Goal: Information Seeking & Learning: Learn about a topic

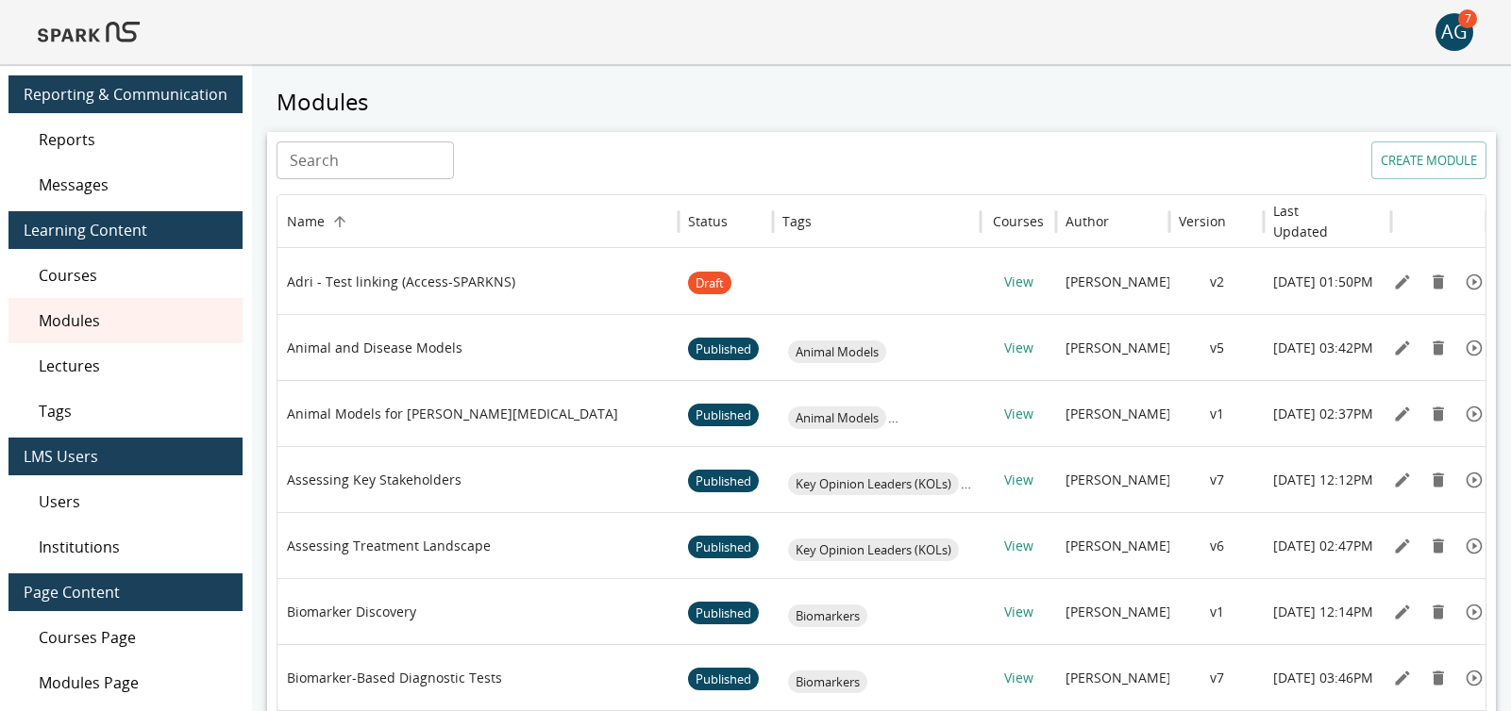
click at [86, 39] on img at bounding box center [89, 31] width 102 height 45
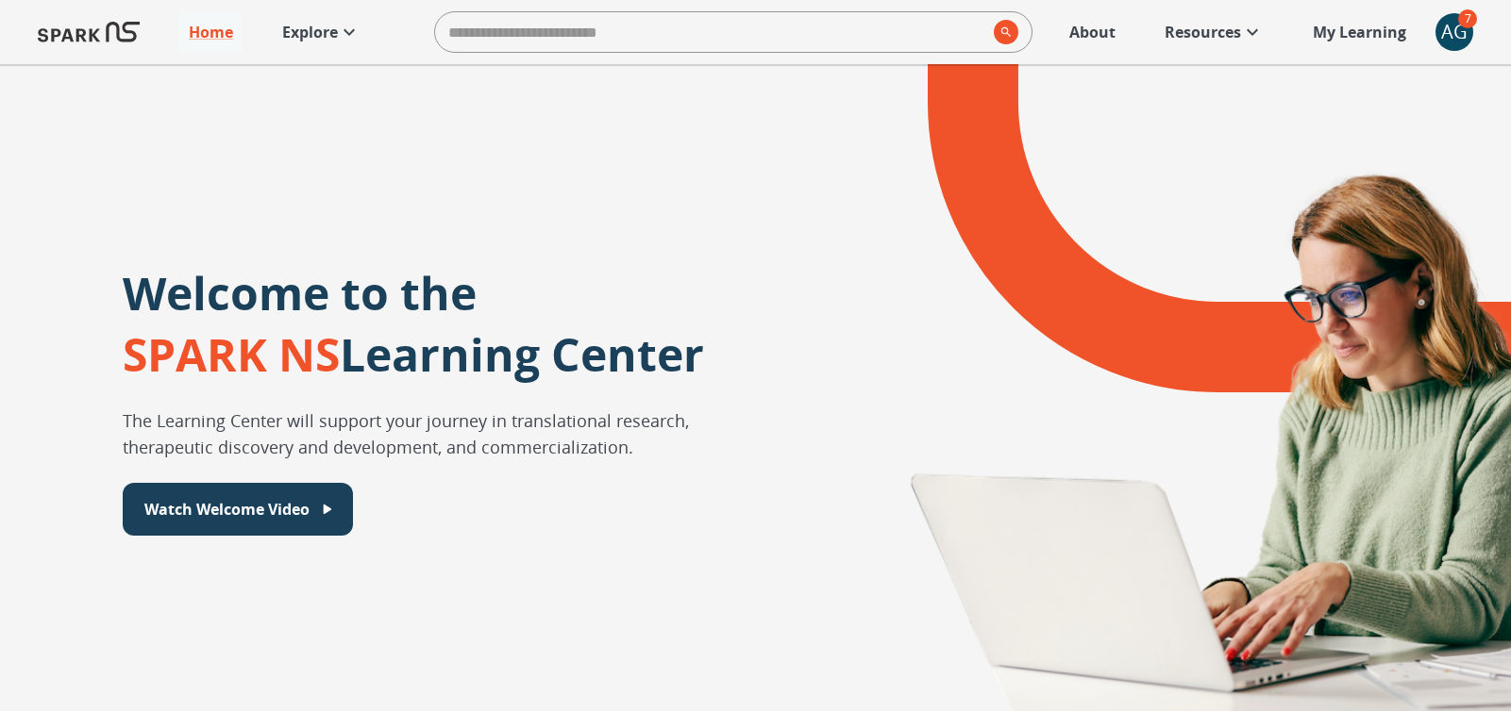
click at [342, 42] on icon at bounding box center [349, 32] width 23 height 23
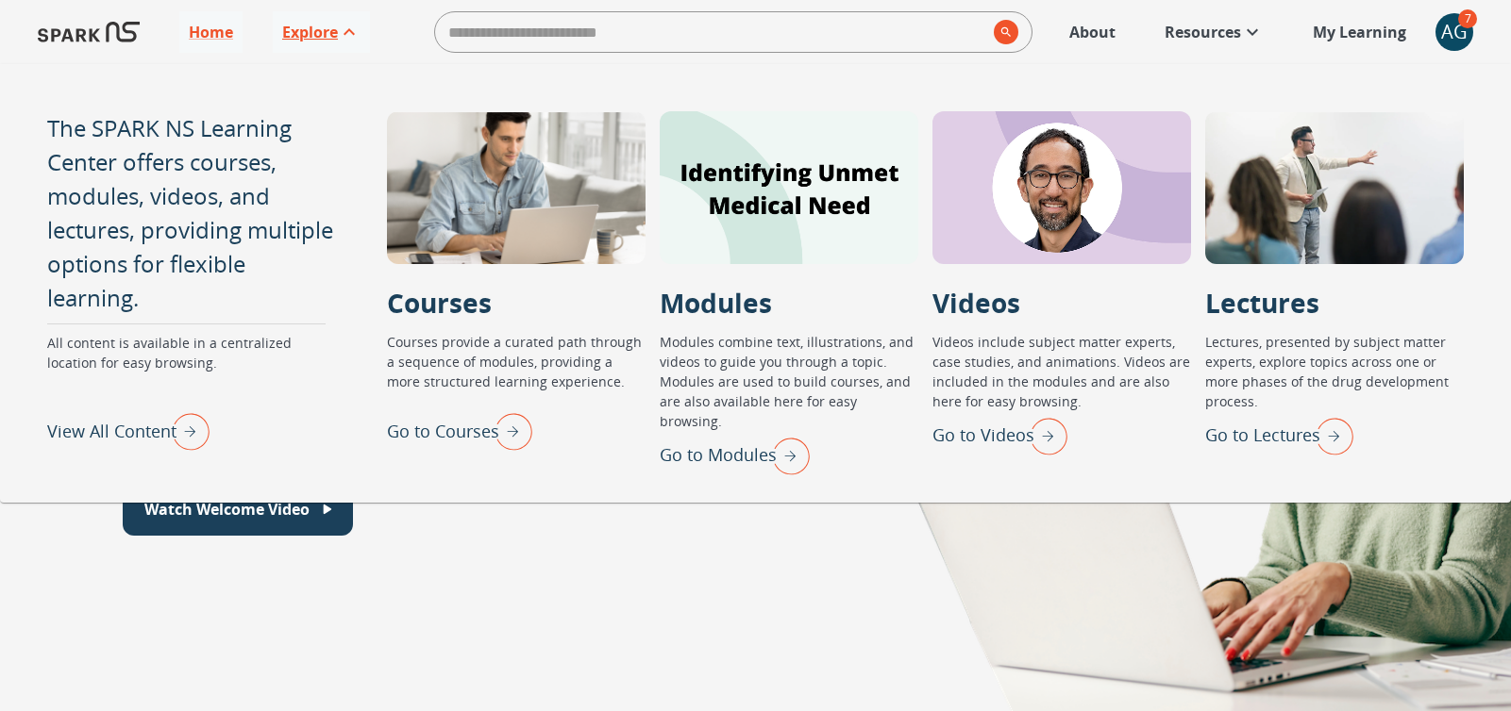
click at [1262, 441] on p "Go to Lectures" at bounding box center [1262, 435] width 115 height 25
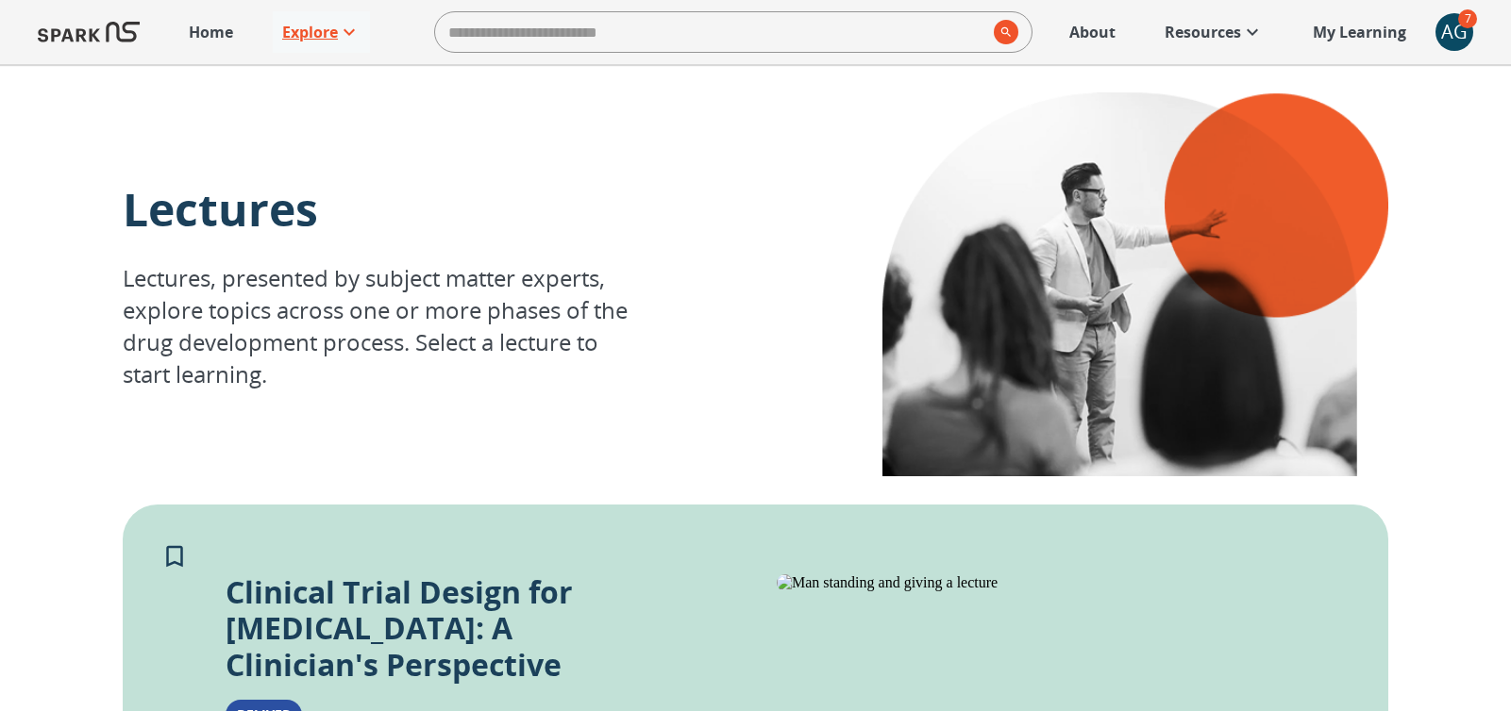
click at [316, 24] on p "Explore" at bounding box center [310, 32] width 56 height 23
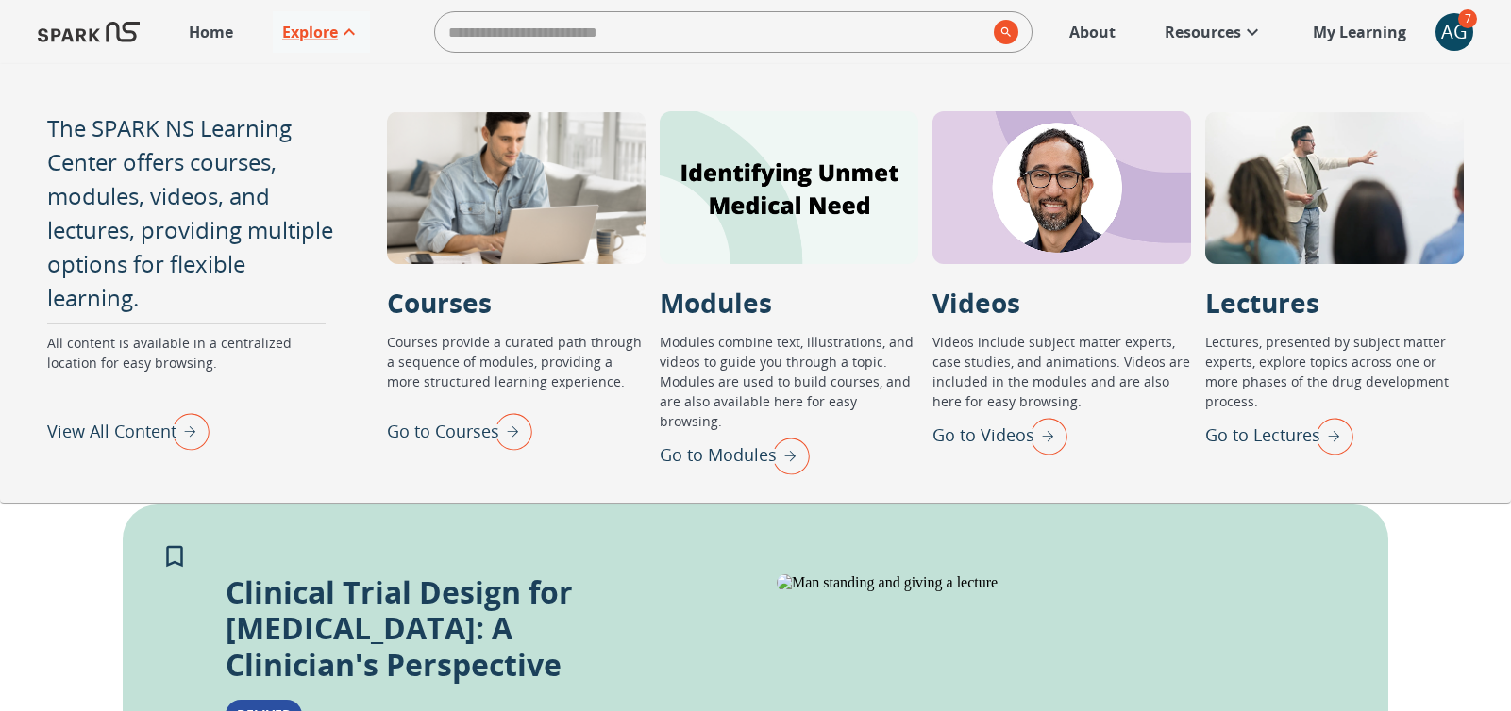
click at [116, 429] on p "View All Content" at bounding box center [111, 431] width 129 height 25
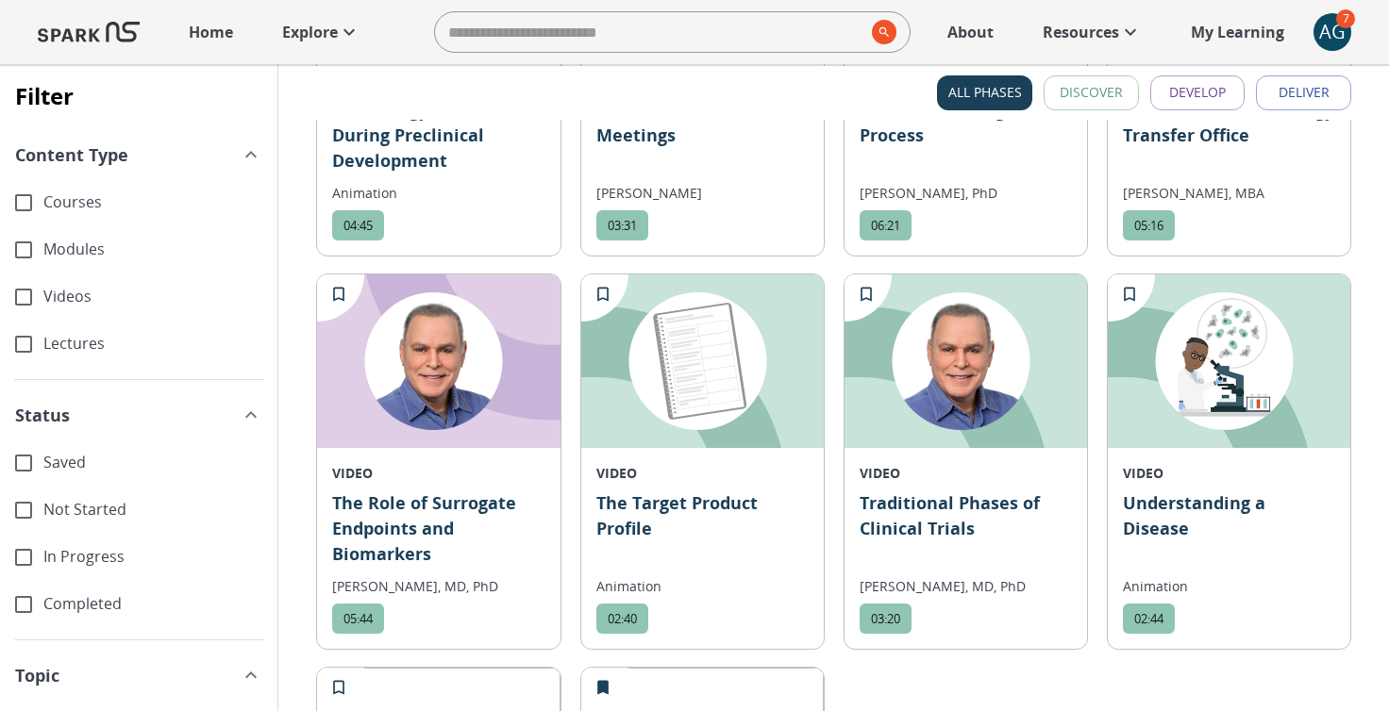
scroll to position [11356, 0]
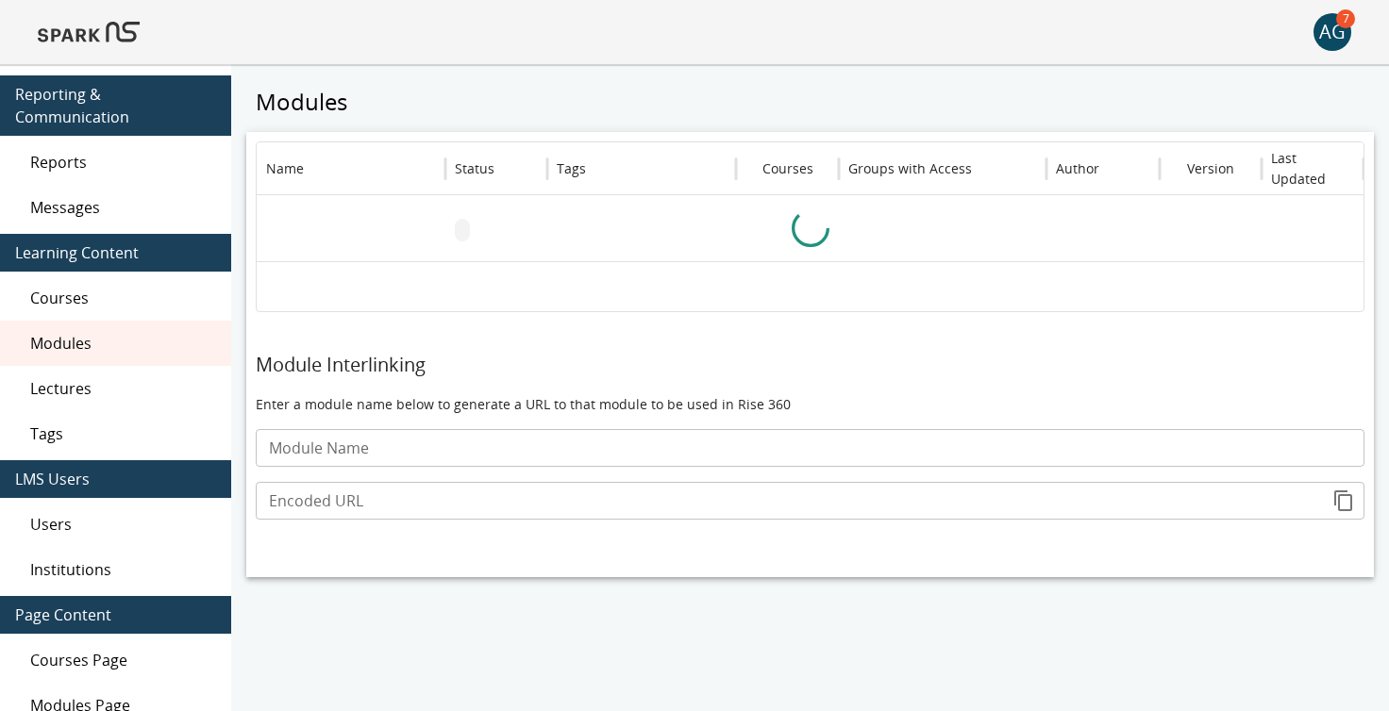
click at [121, 33] on img at bounding box center [89, 31] width 102 height 45
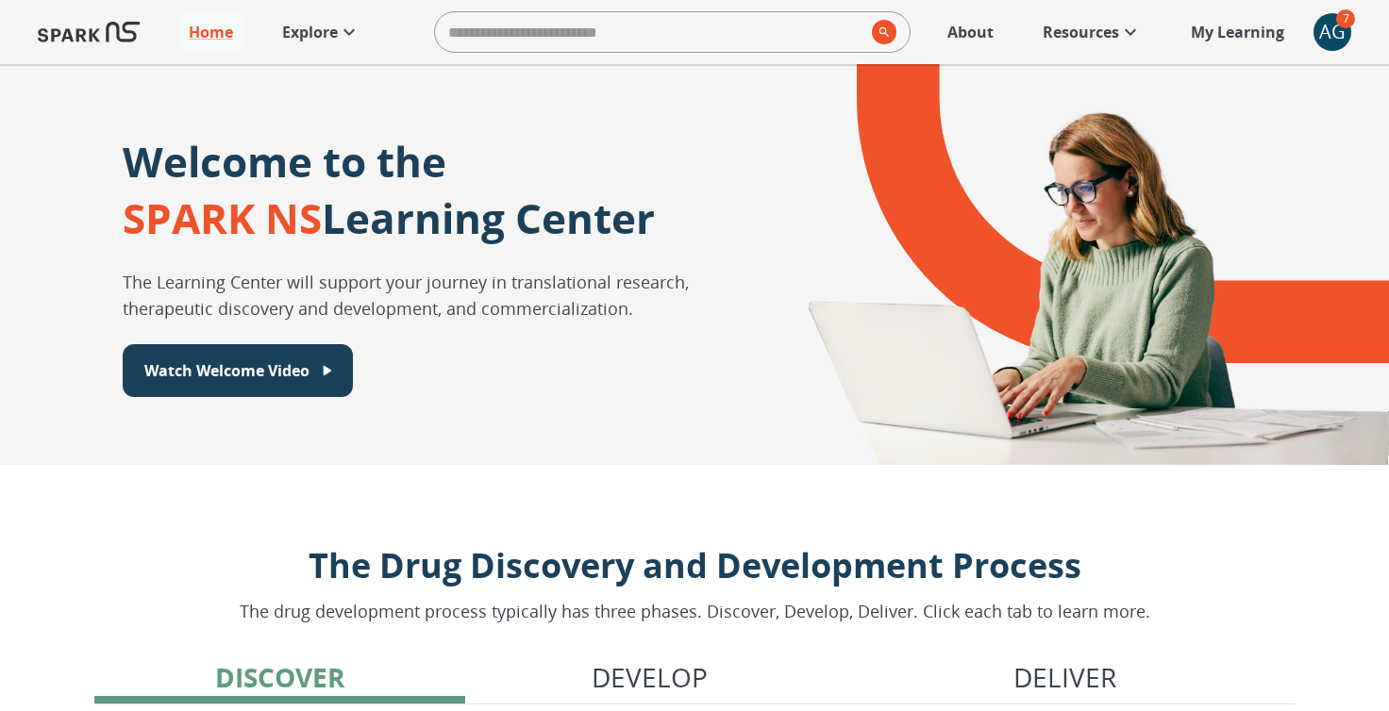
click at [323, 36] on p "Explore" at bounding box center [310, 32] width 56 height 23
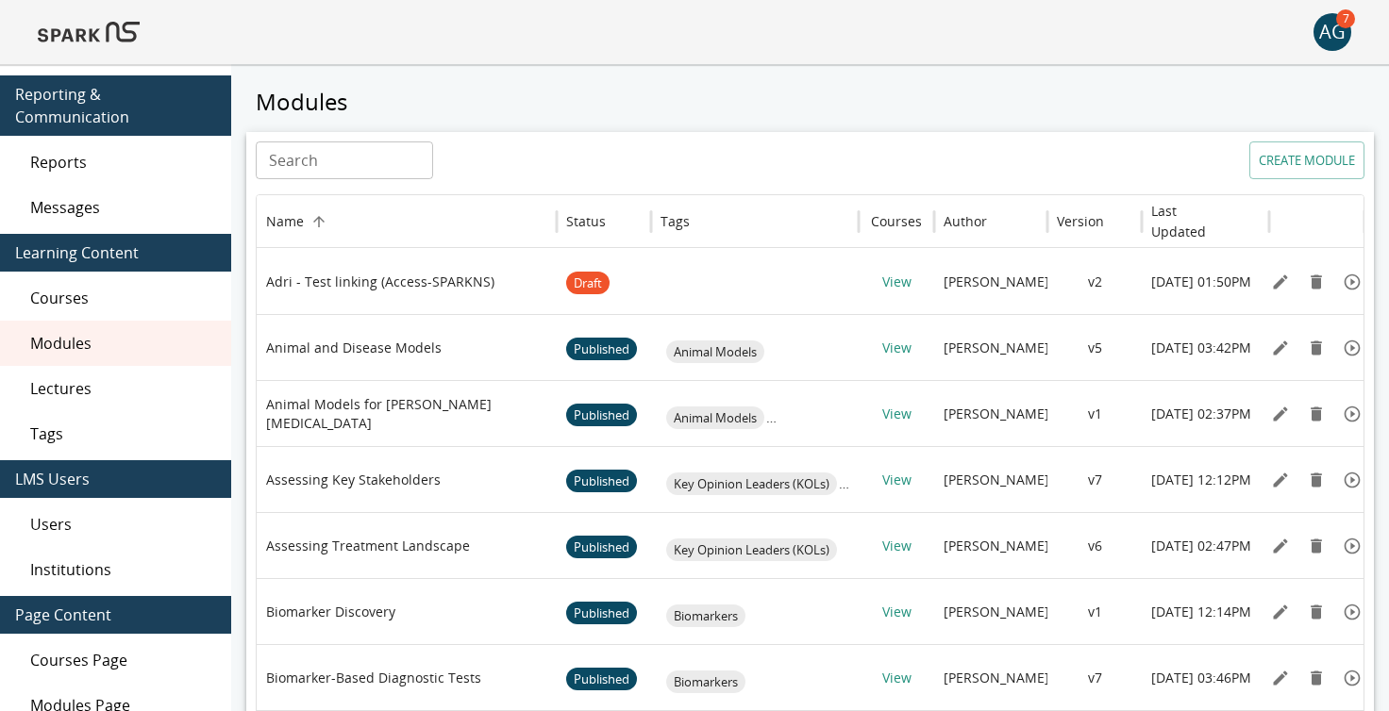
click at [79, 34] on img at bounding box center [89, 31] width 102 height 45
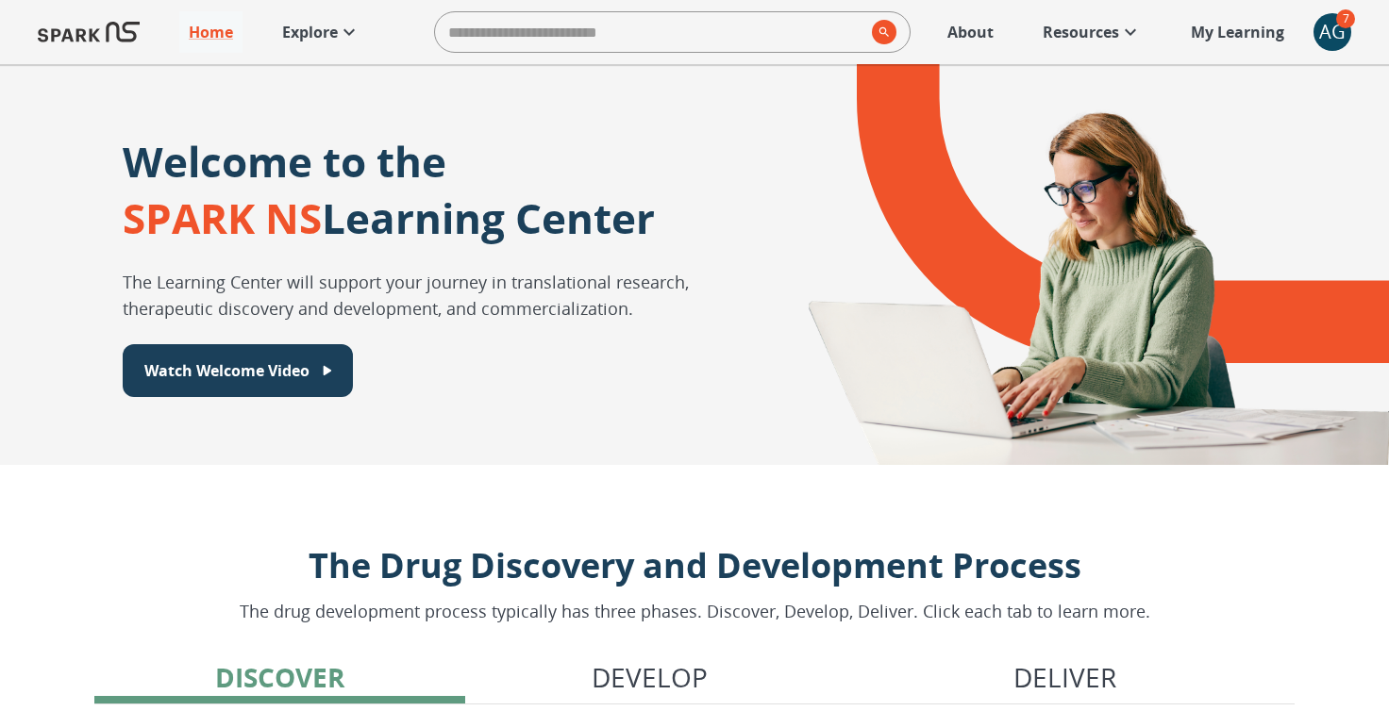
click at [321, 32] on p "Explore" at bounding box center [310, 32] width 56 height 23
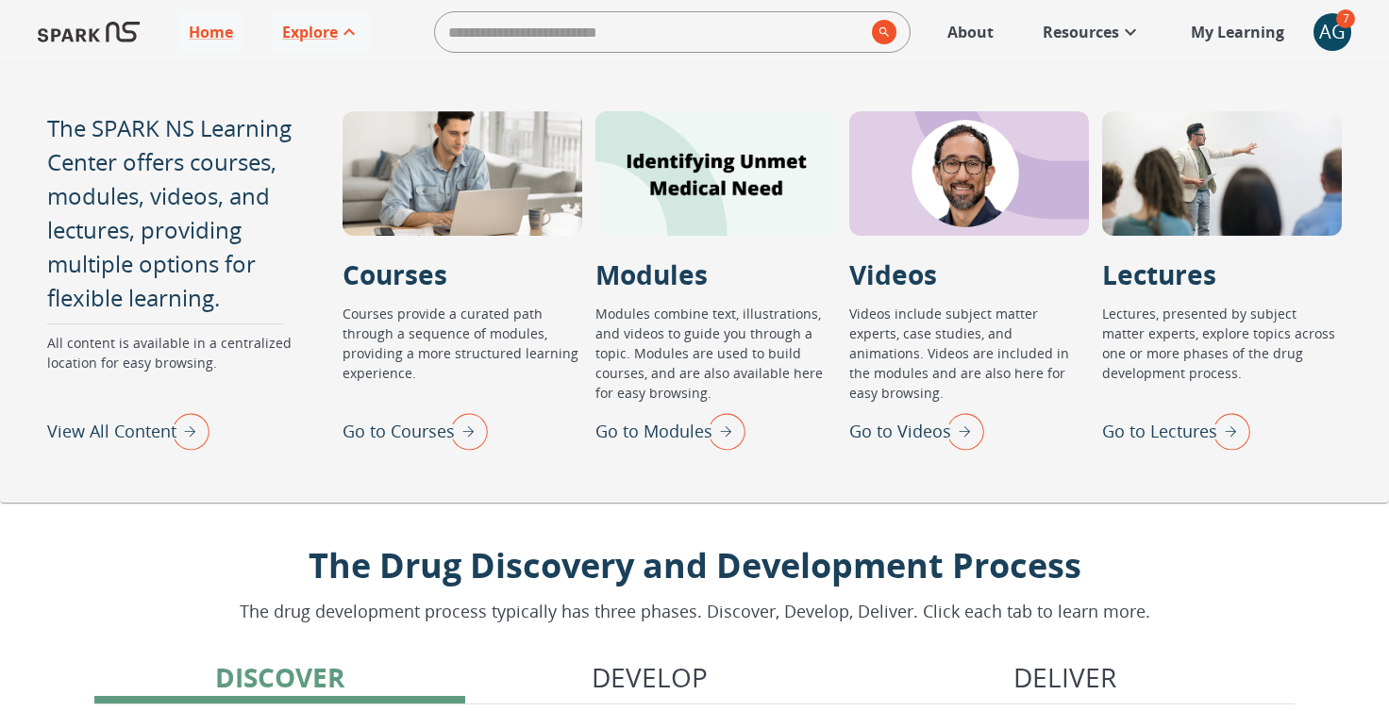
click at [93, 444] on div "View All Content" at bounding box center [128, 431] width 162 height 49
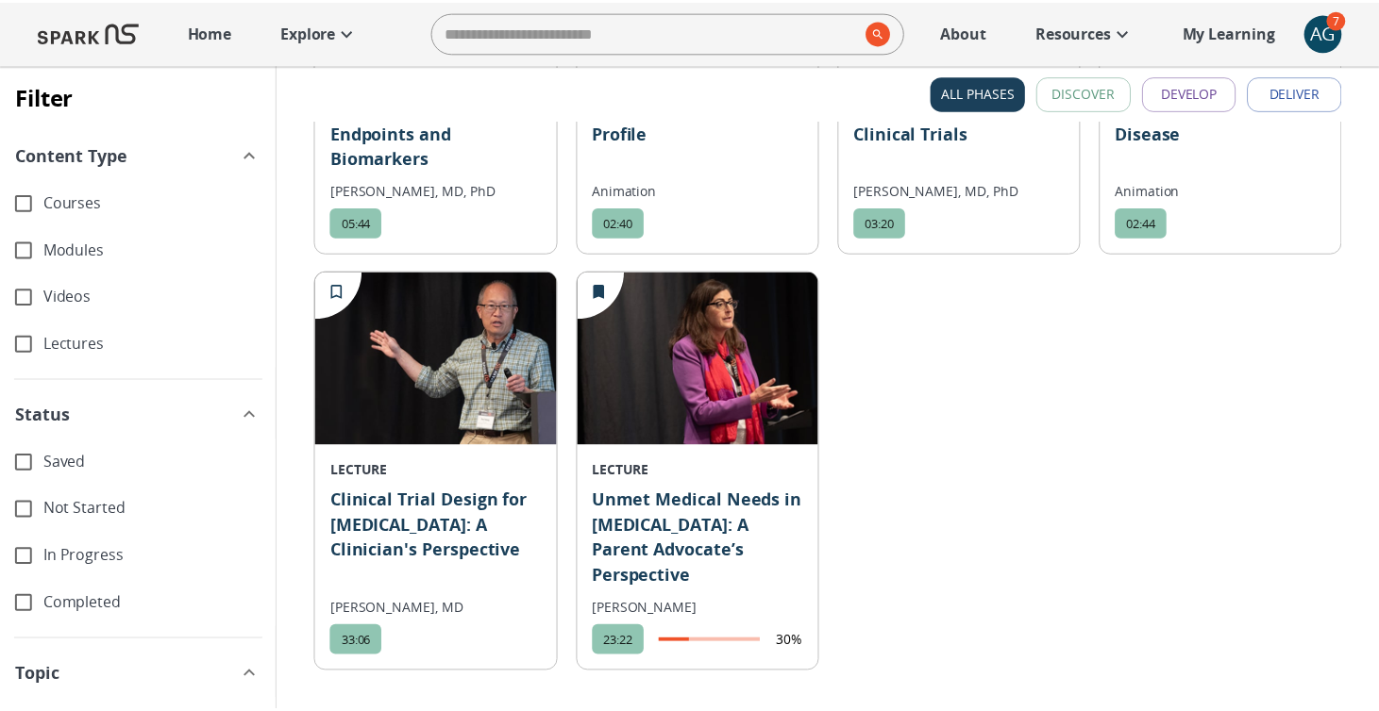
scroll to position [11251, 0]
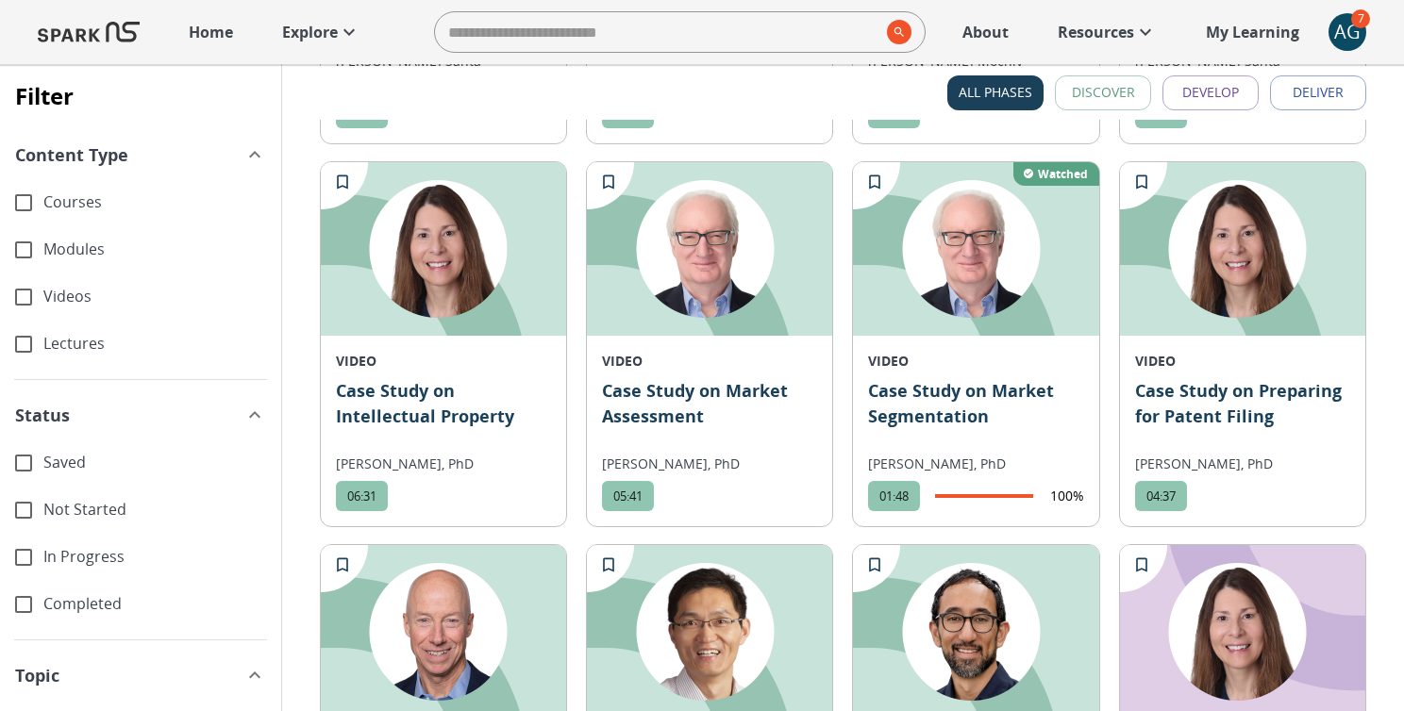
scroll to position [4944, 0]
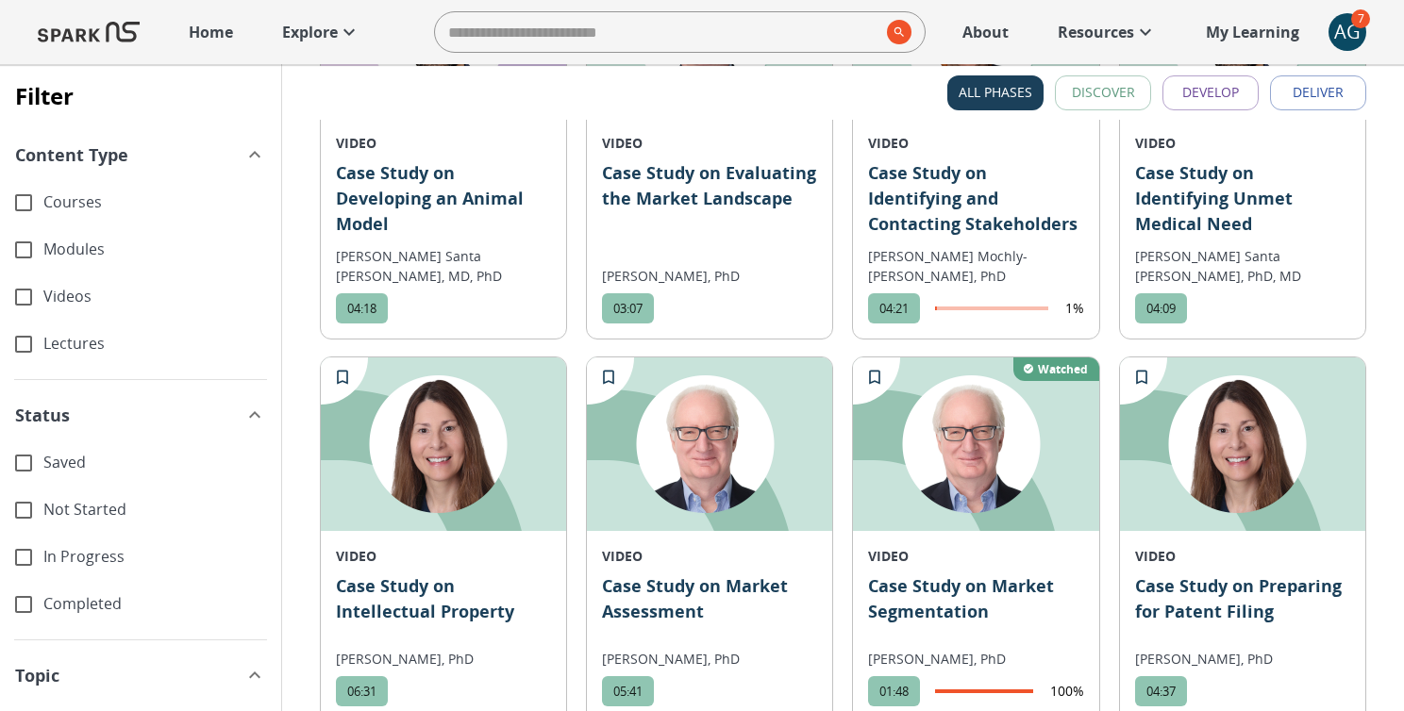
click at [48, 205] on span "Courses" at bounding box center [154, 203] width 223 height 22
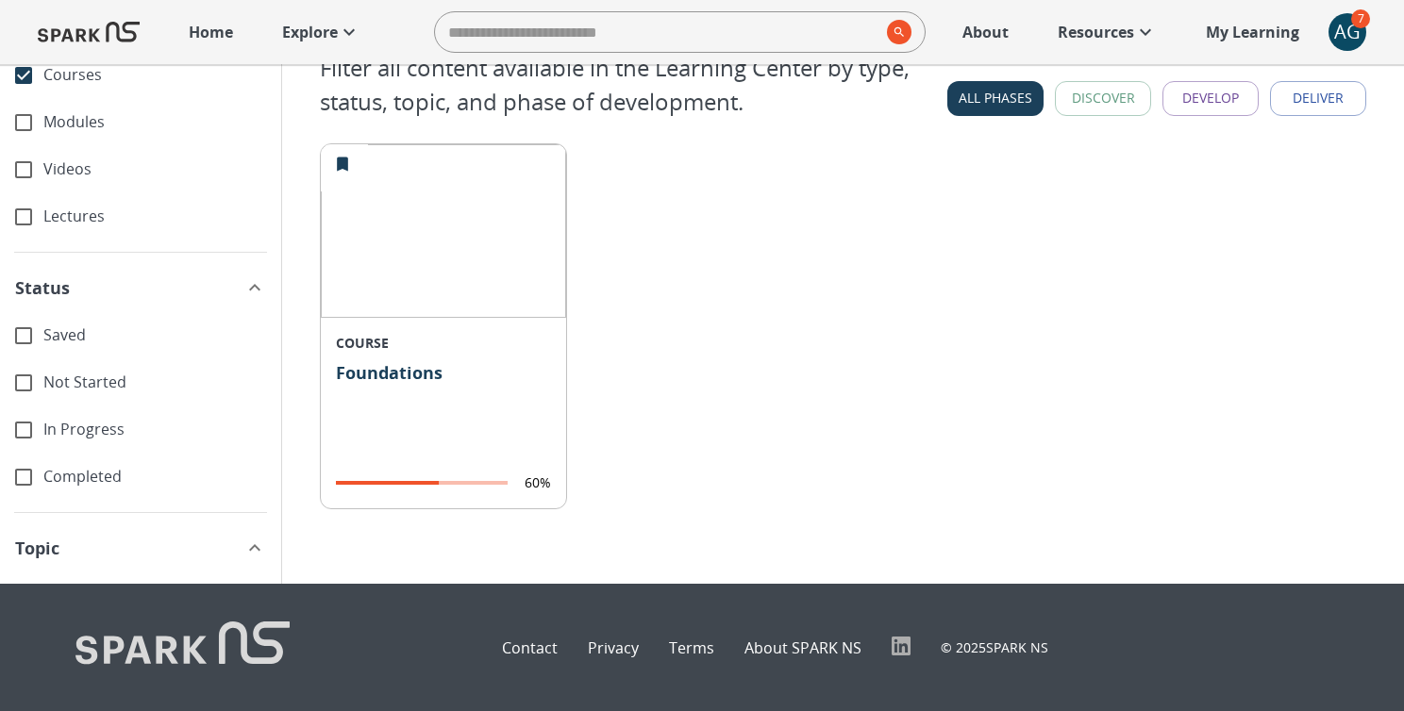
scroll to position [0, 0]
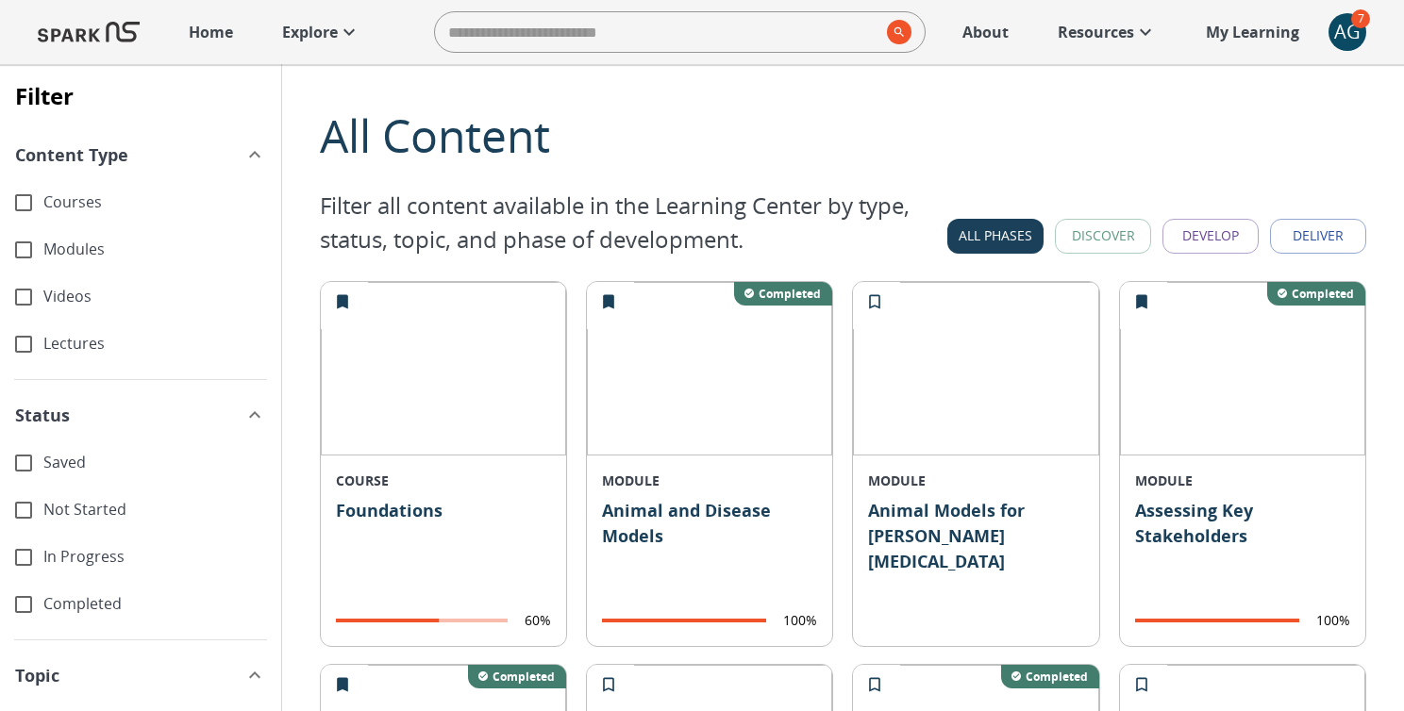
click at [61, 240] on span "Modules" at bounding box center [154, 250] width 223 height 22
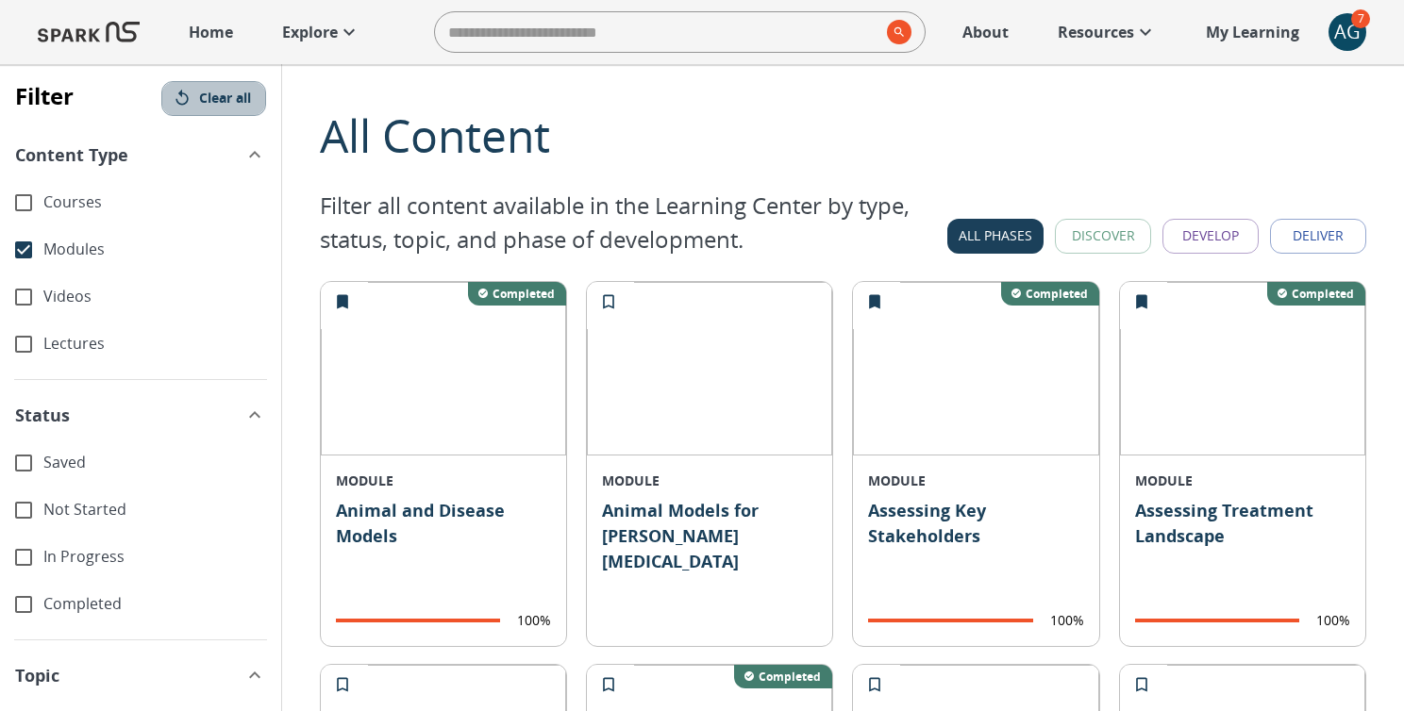
click at [199, 99] on button "Clear all" at bounding box center [213, 98] width 105 height 35
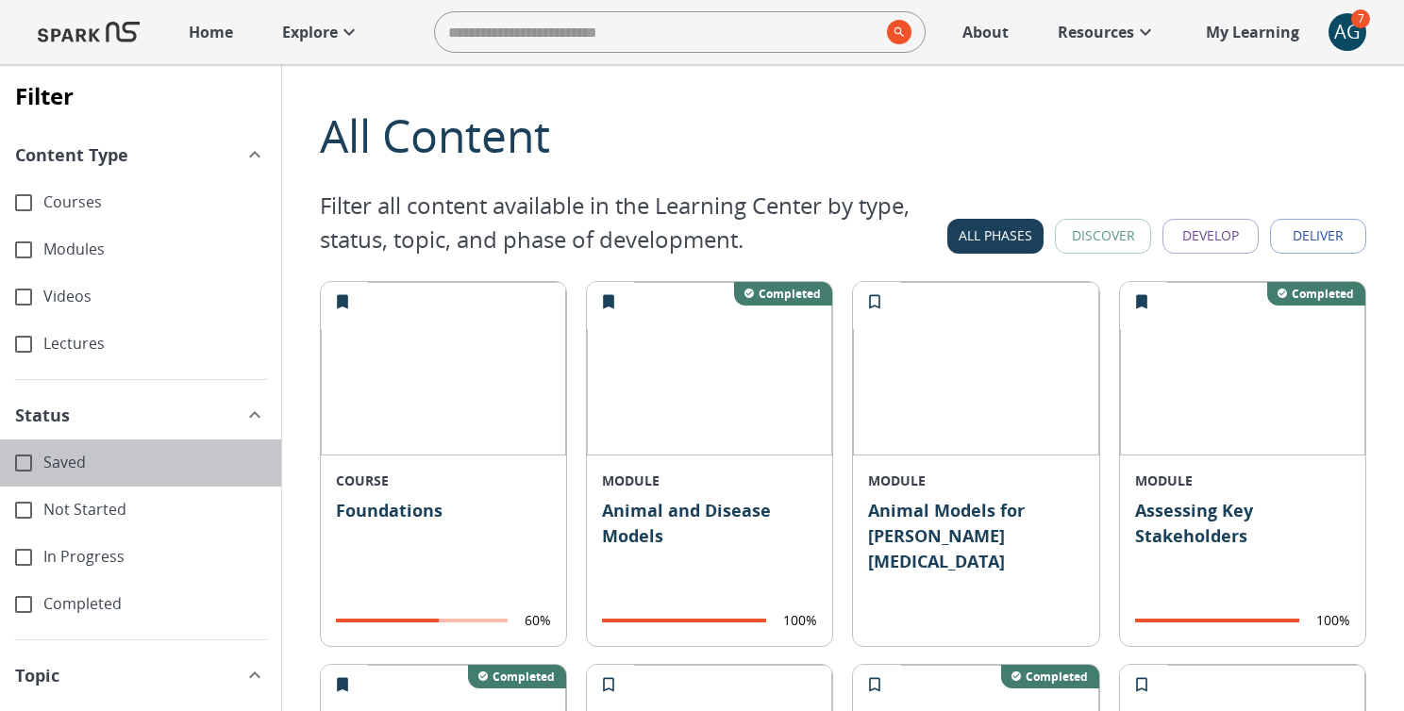
click at [70, 460] on span "Saved" at bounding box center [154, 463] width 223 height 22
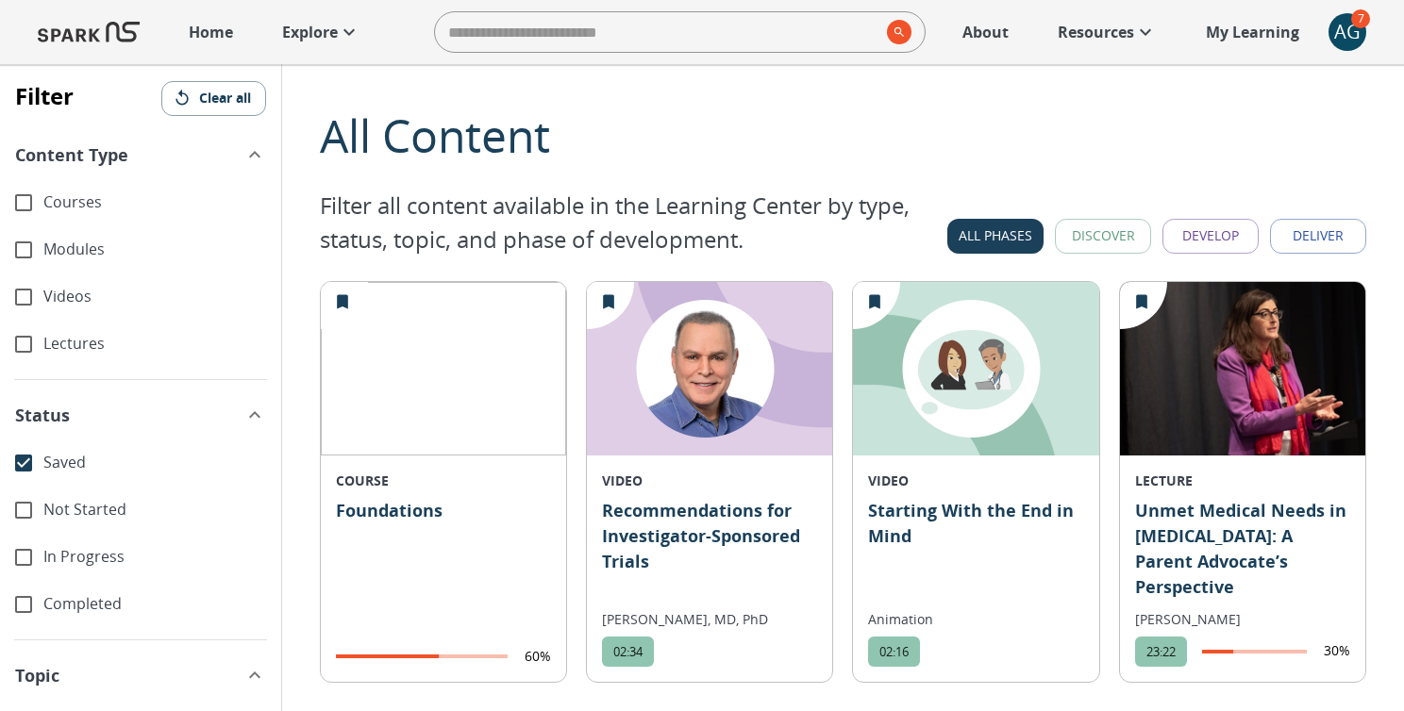
click at [69, 581] on div "Completed" at bounding box center [140, 604] width 281 height 47
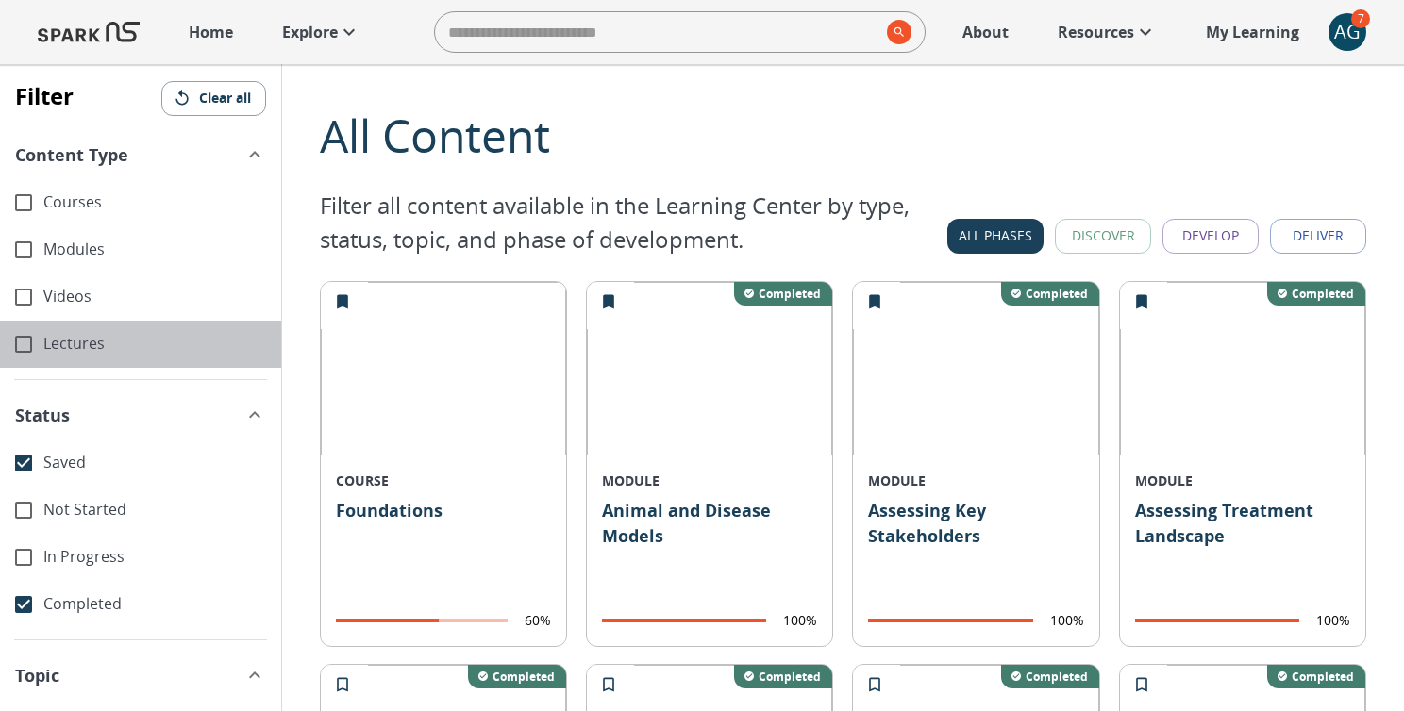
click at [71, 343] on span "Lectures" at bounding box center [154, 344] width 223 height 22
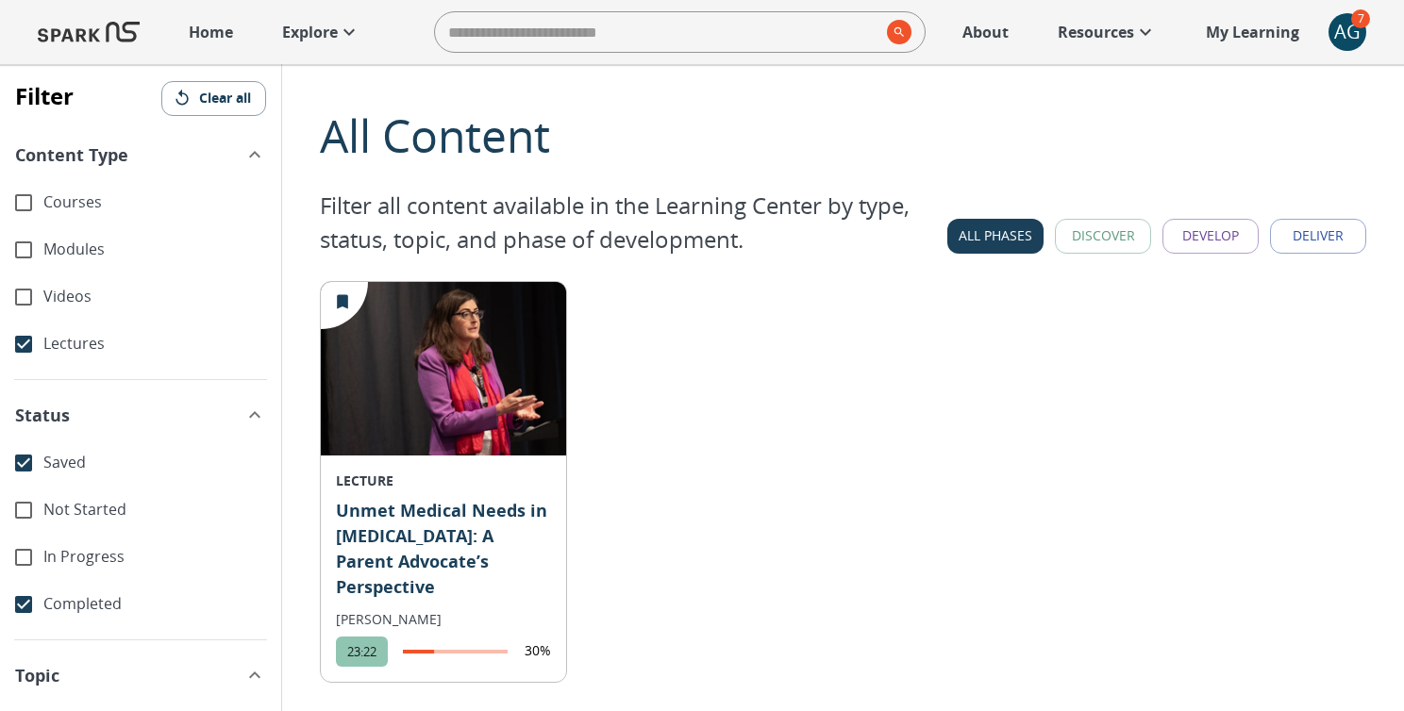
click at [69, 242] on span "Modules" at bounding box center [154, 250] width 223 height 22
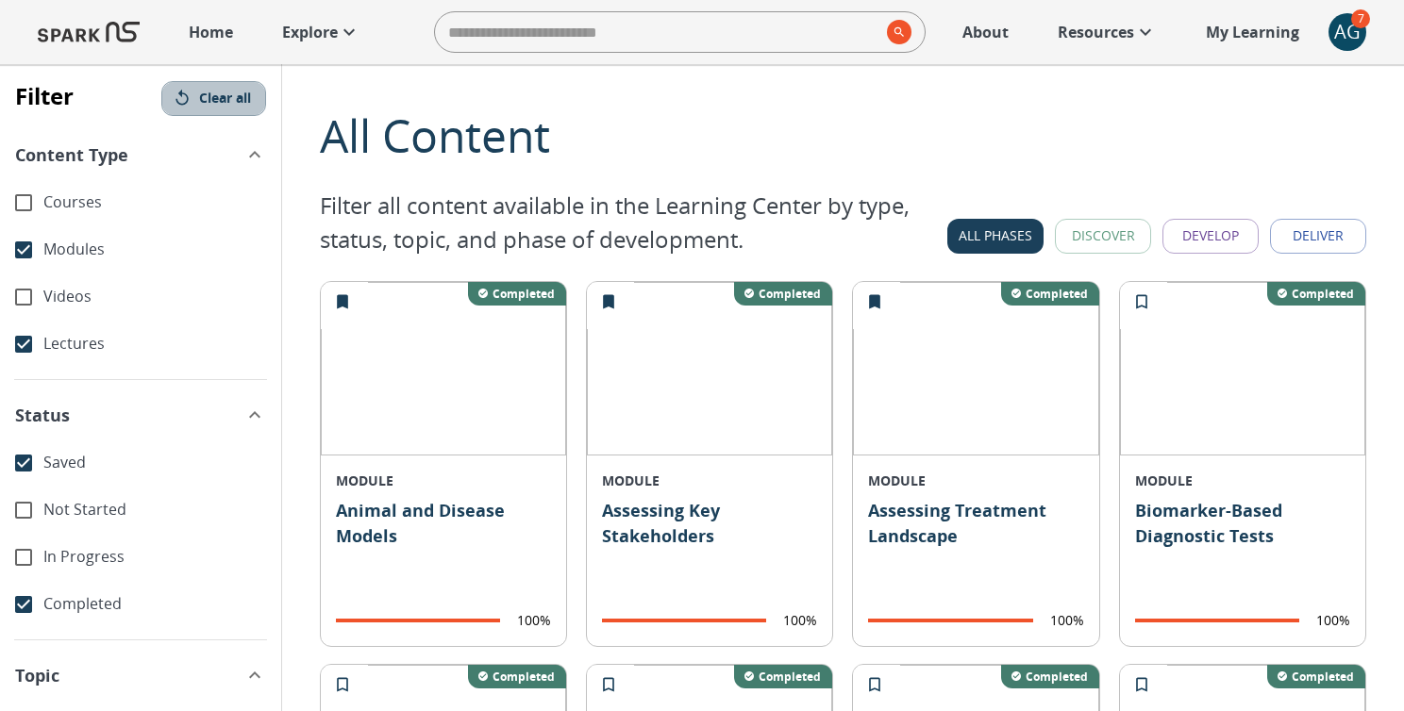
click at [211, 101] on button "Clear all" at bounding box center [213, 98] width 105 height 35
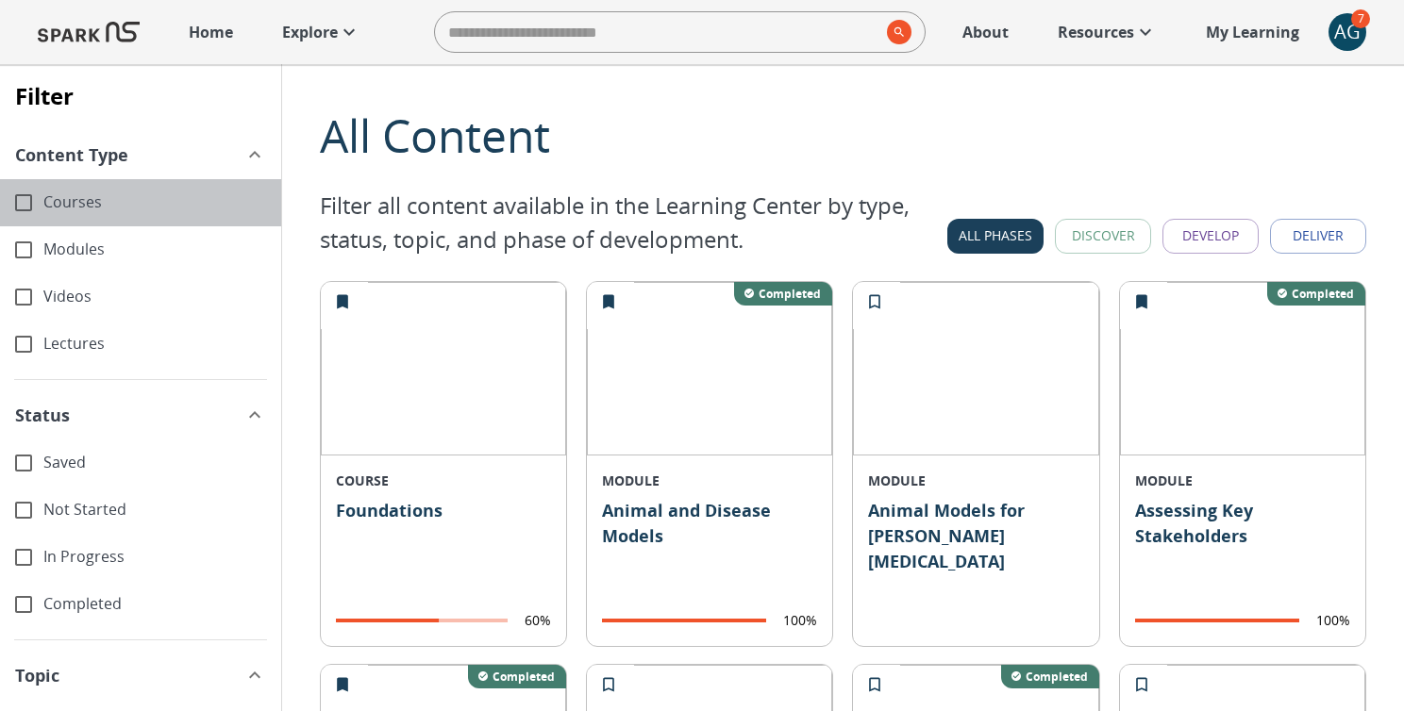
click at [47, 201] on span "Courses" at bounding box center [154, 203] width 223 height 22
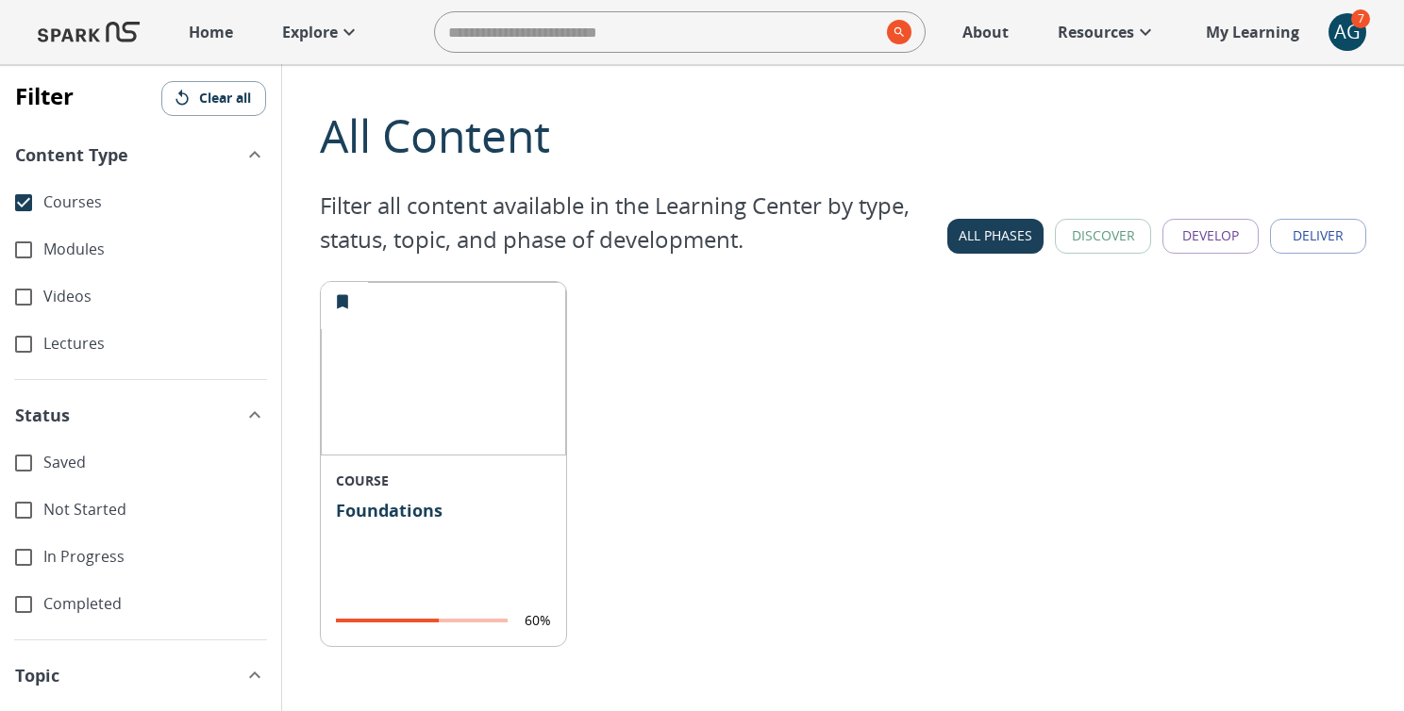
click at [176, 99] on icon "button" at bounding box center [182, 98] width 12 height 16
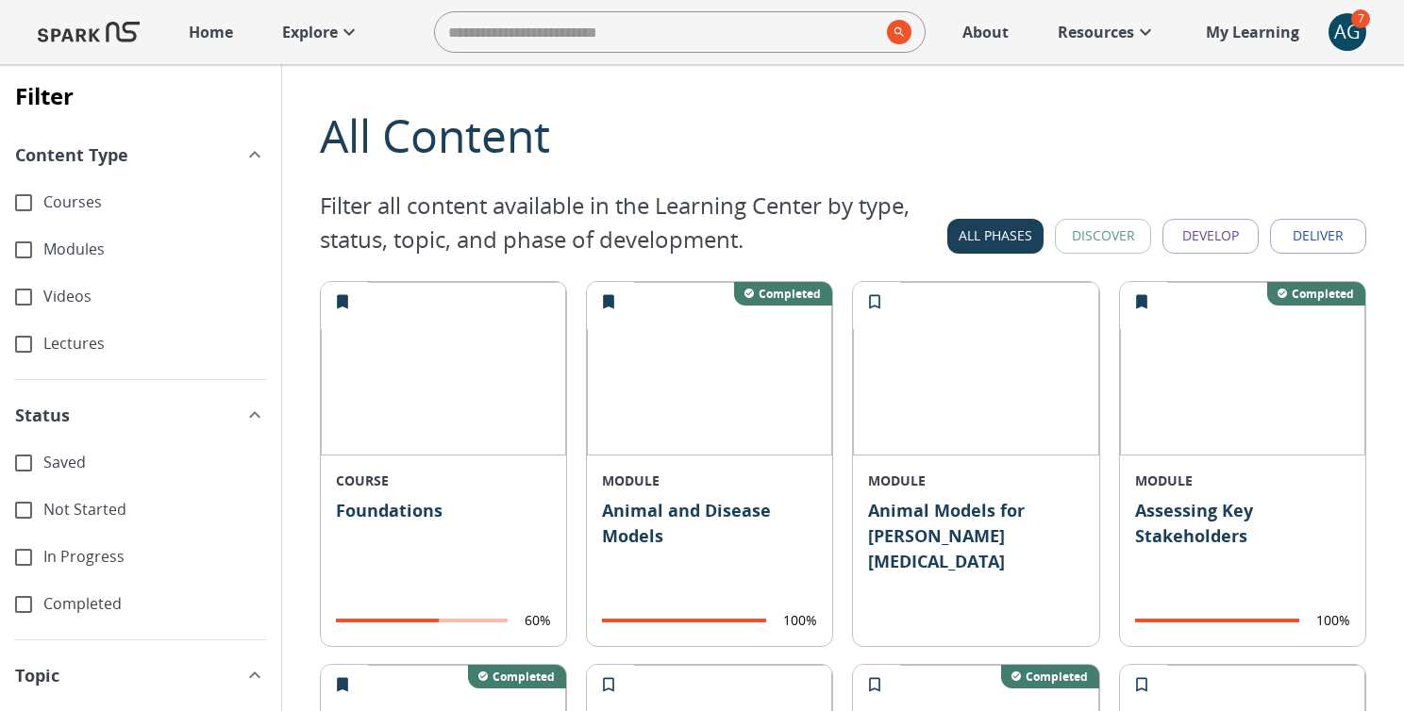
click at [101, 281] on div "Videos" at bounding box center [140, 297] width 281 height 47
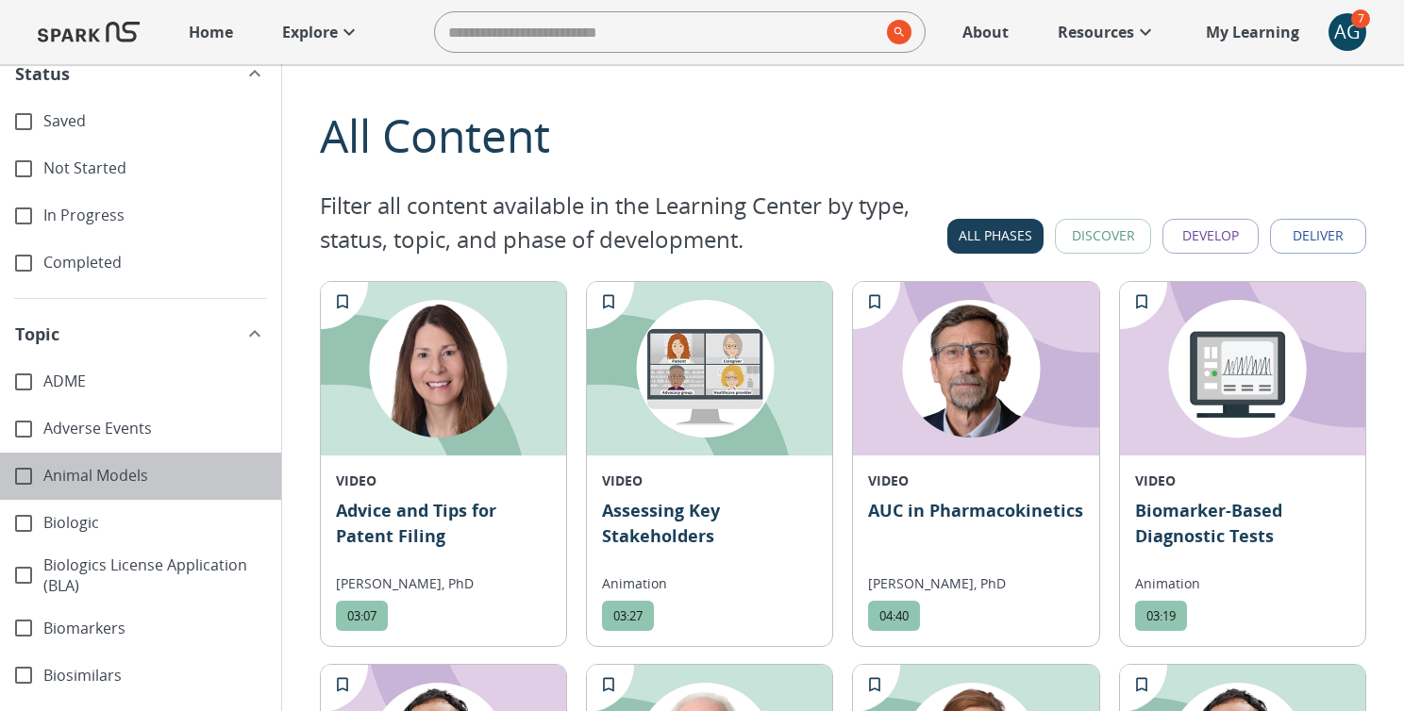
click at [89, 455] on div "Animal Models" at bounding box center [140, 476] width 281 height 47
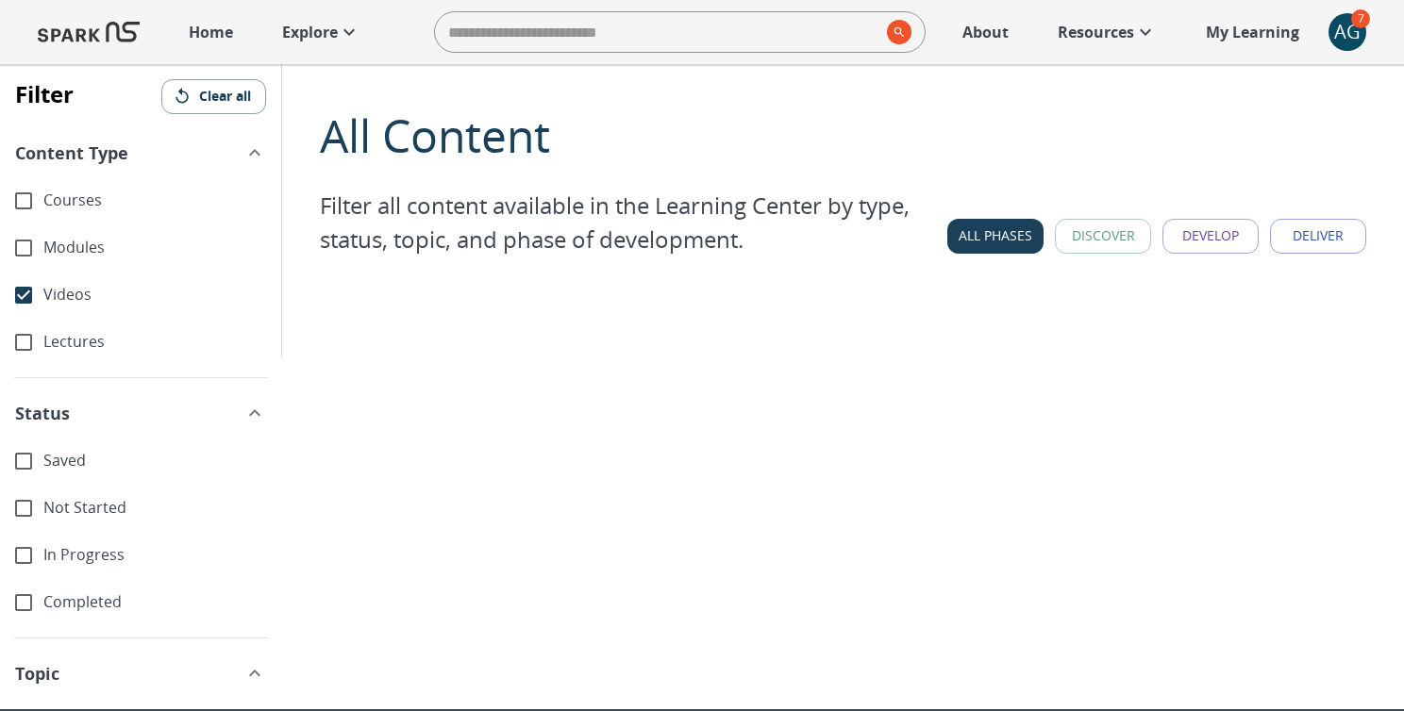
click at [213, 89] on button "Clear all" at bounding box center [213, 96] width 105 height 35
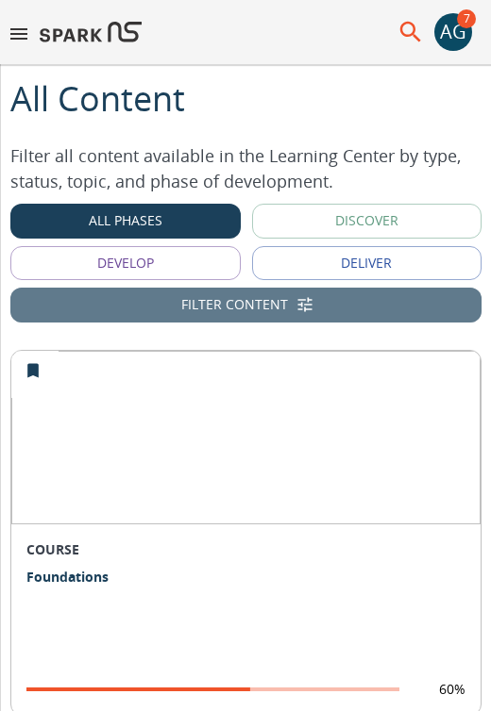
click at [300, 304] on icon "button" at bounding box center [305, 305] width 14 height 14
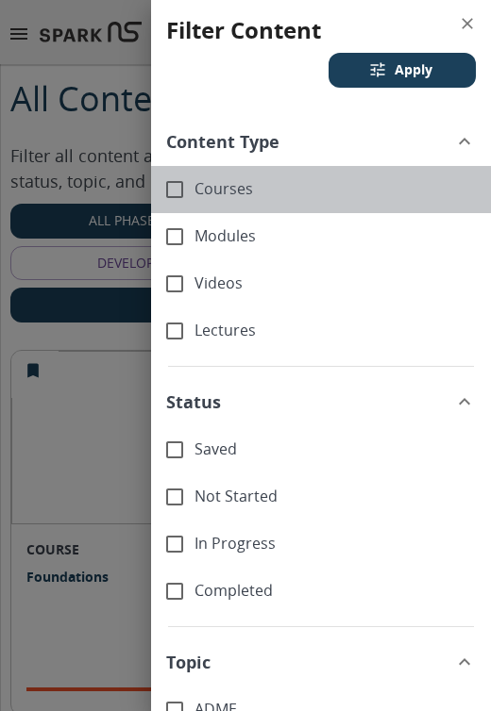
click at [212, 187] on span "Courses" at bounding box center [334, 189] width 281 height 22
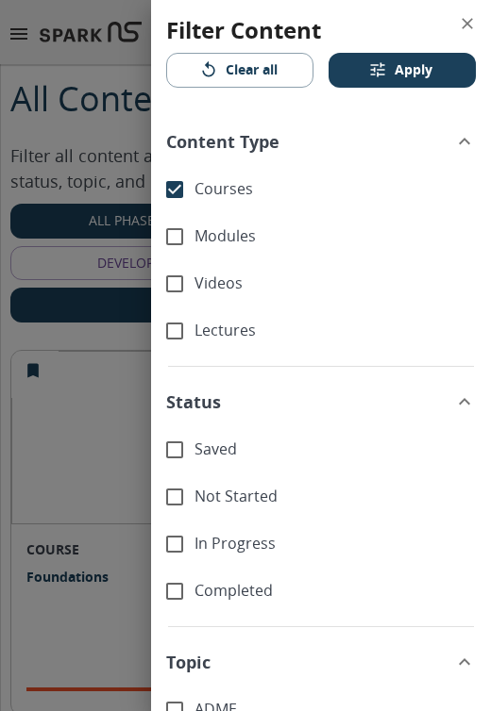
click at [373, 70] on icon "Filter Content Drawer" at bounding box center [378, 70] width 14 height 14
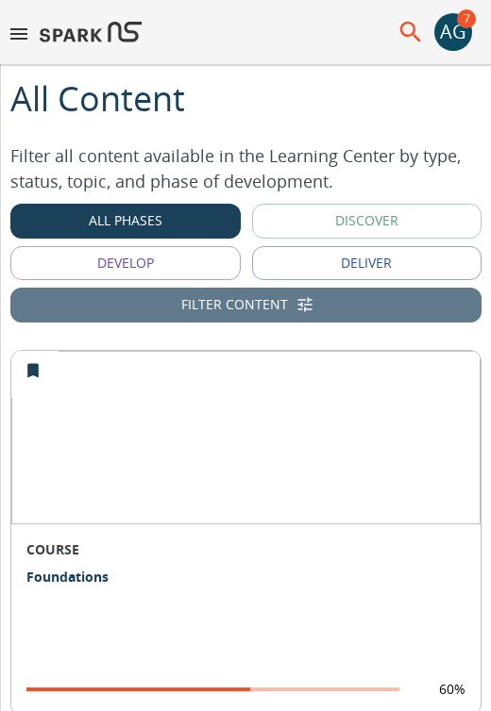
click at [250, 307] on button "Filter Content" at bounding box center [245, 305] width 471 height 35
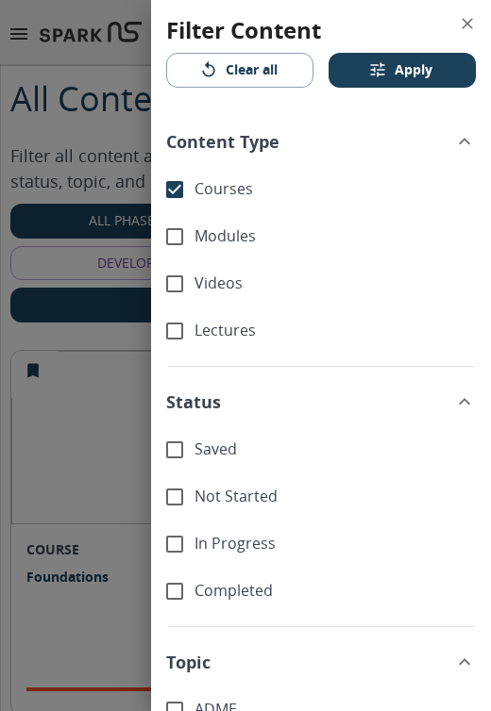
click at [215, 233] on span "Modules" at bounding box center [334, 237] width 281 height 22
click at [264, 70] on button "Clear all" at bounding box center [239, 70] width 147 height 35
click at [384, 75] on icon "Filter Content Drawer" at bounding box center [378, 70] width 14 height 14
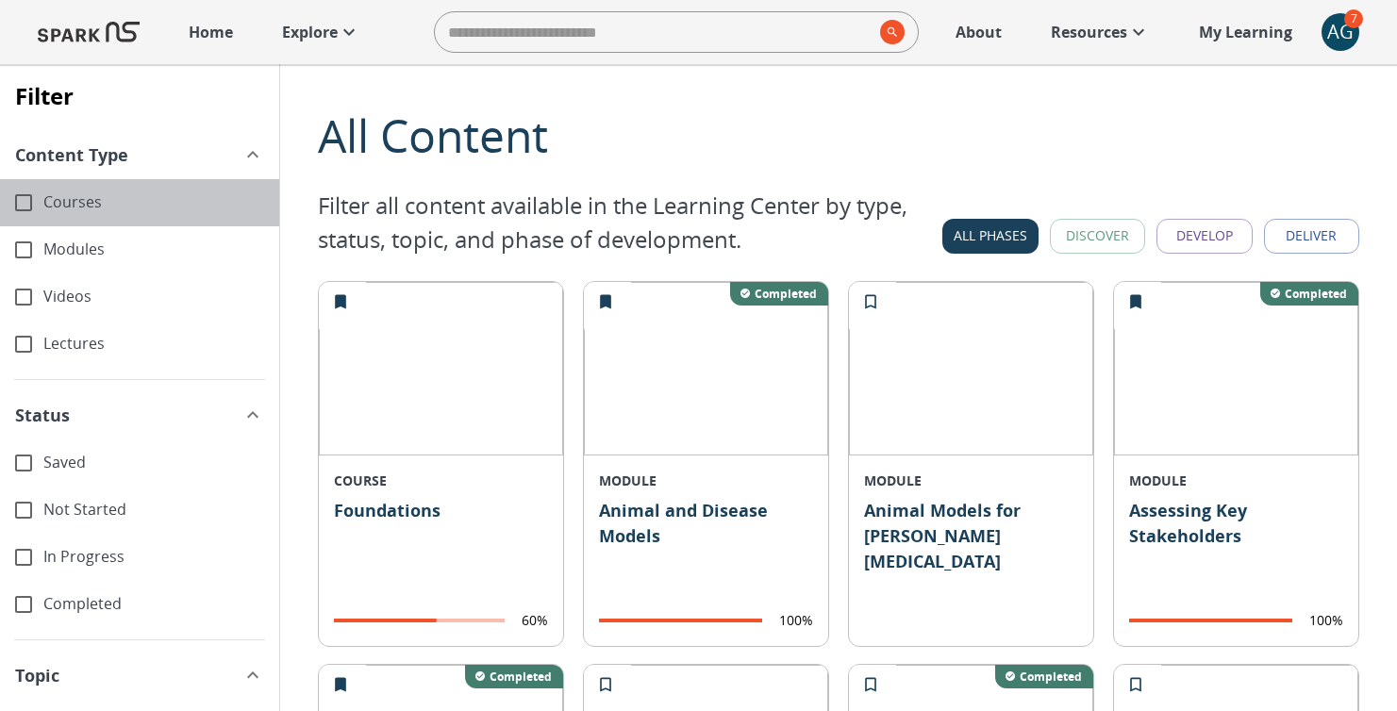
click at [70, 194] on span "Courses" at bounding box center [153, 203] width 221 height 22
